Goal: Information Seeking & Learning: Learn about a topic

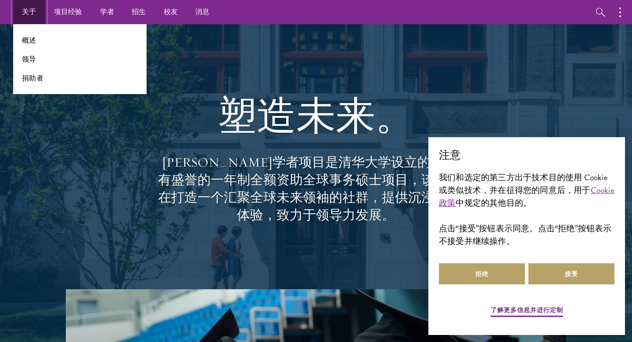
click at [30, 14] on font "关于" at bounding box center [29, 12] width 14 height 10
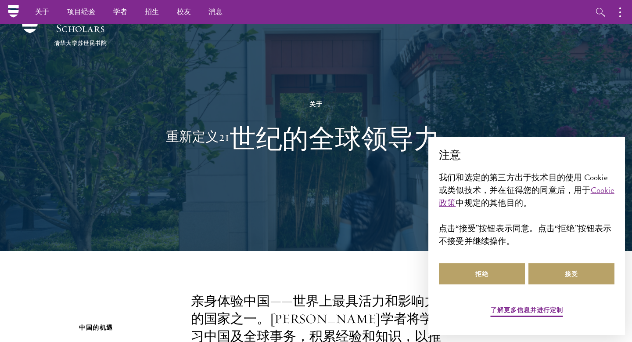
scroll to position [5, 0]
